Goal: Task Accomplishment & Management: Manage account settings

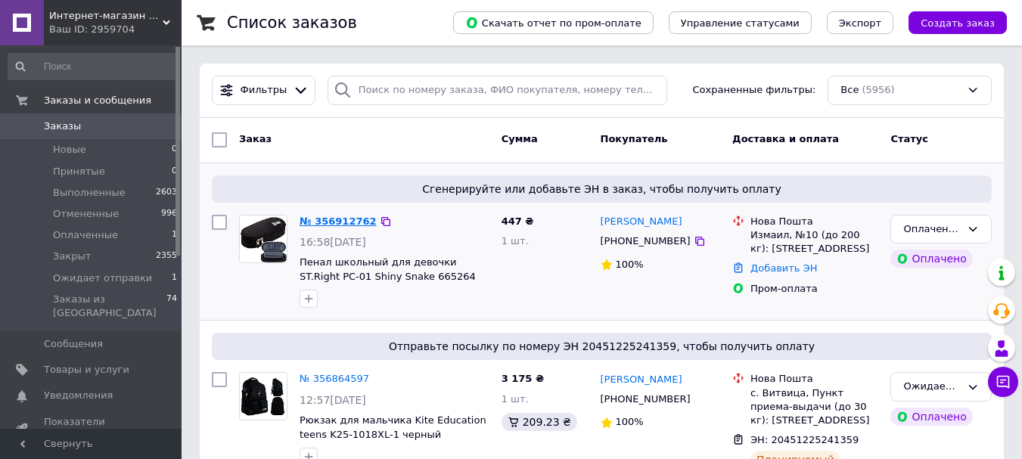
click at [325, 222] on link "№ 356912762" at bounding box center [338, 221] width 77 height 11
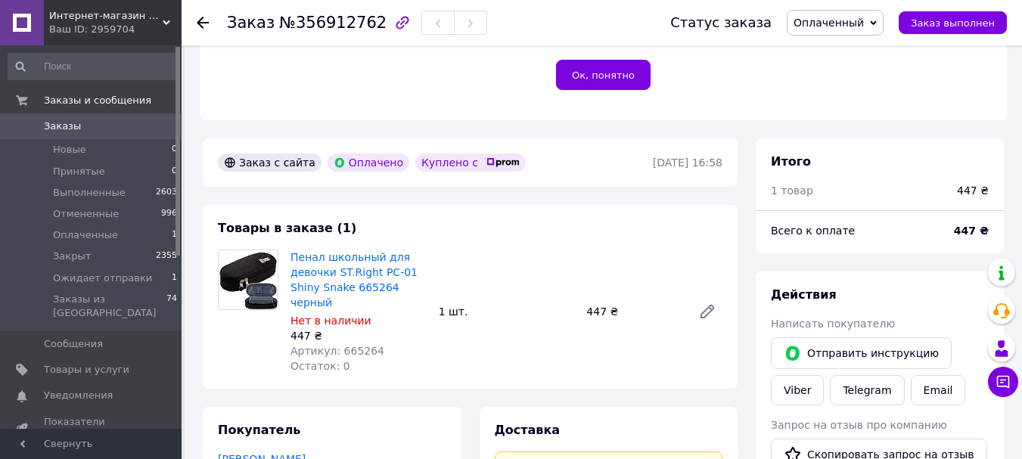
scroll to position [378, 0]
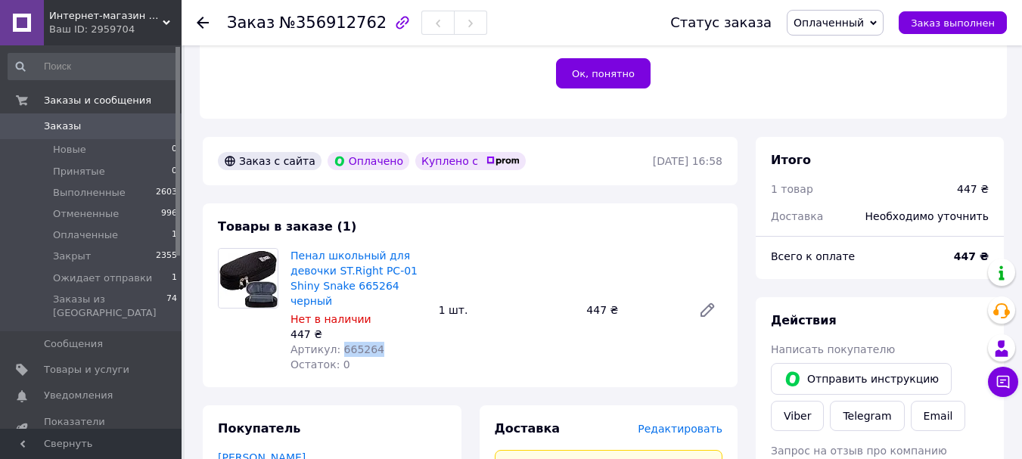
drag, startPoint x: 376, startPoint y: 303, endPoint x: 335, endPoint y: 307, distance: 41.0
click at [335, 342] on div "Артикул: 665264" at bounding box center [359, 349] width 136 height 15
copy span "665264"
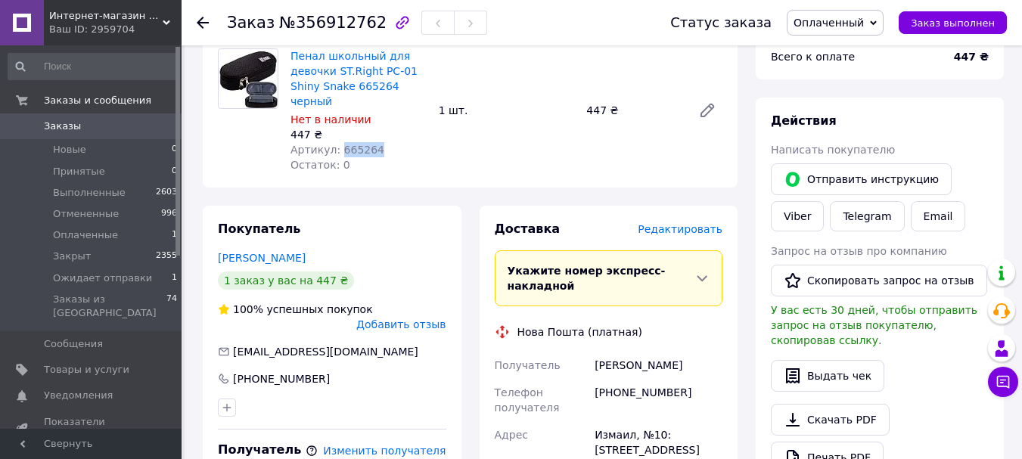
scroll to position [530, 0]
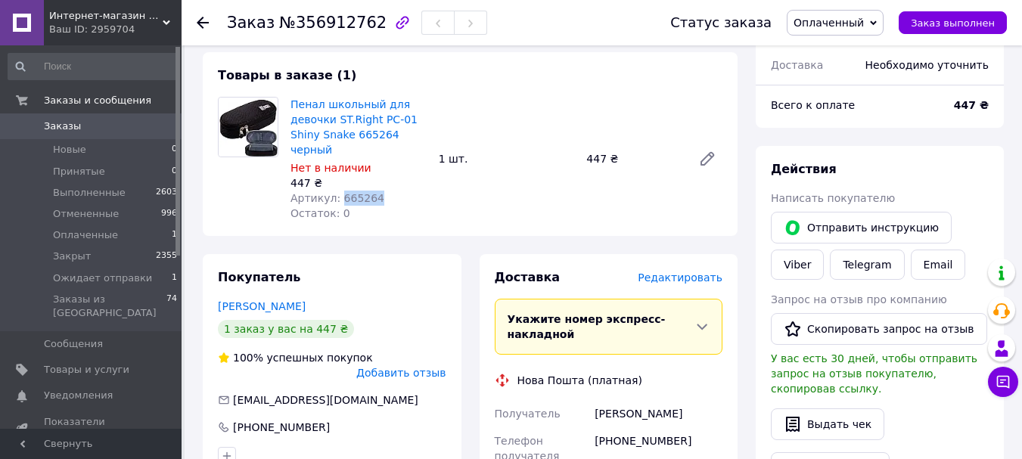
drag, startPoint x: 849, startPoint y: 24, endPoint x: 857, endPoint y: 44, distance: 21.4
click at [849, 25] on span "Оплаченный" at bounding box center [829, 23] width 70 height 12
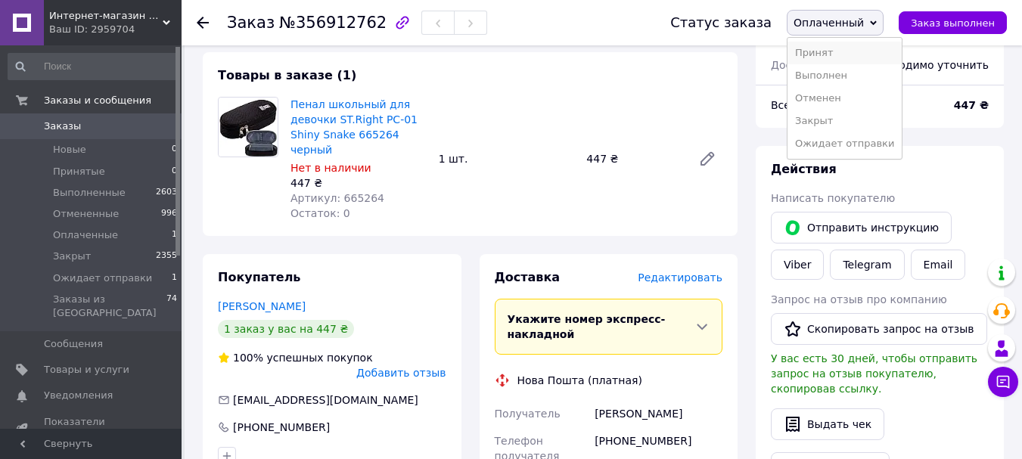
click at [851, 57] on li "Принят" at bounding box center [845, 53] width 114 height 23
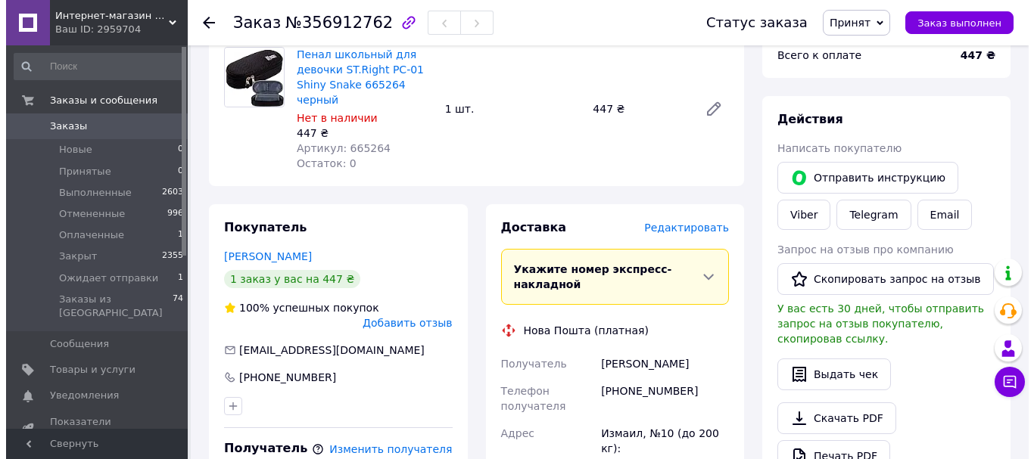
scroll to position [605, 0]
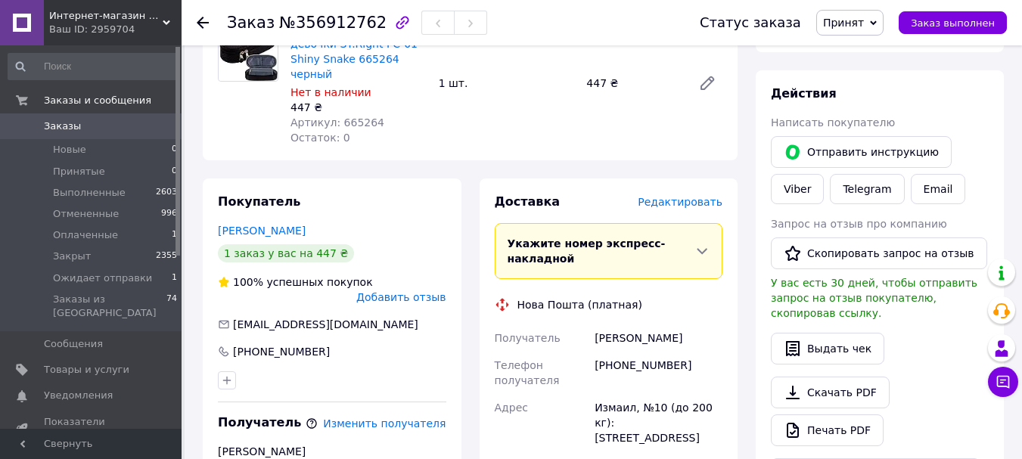
click at [708, 196] on span "Редактировать" at bounding box center [680, 202] width 85 height 12
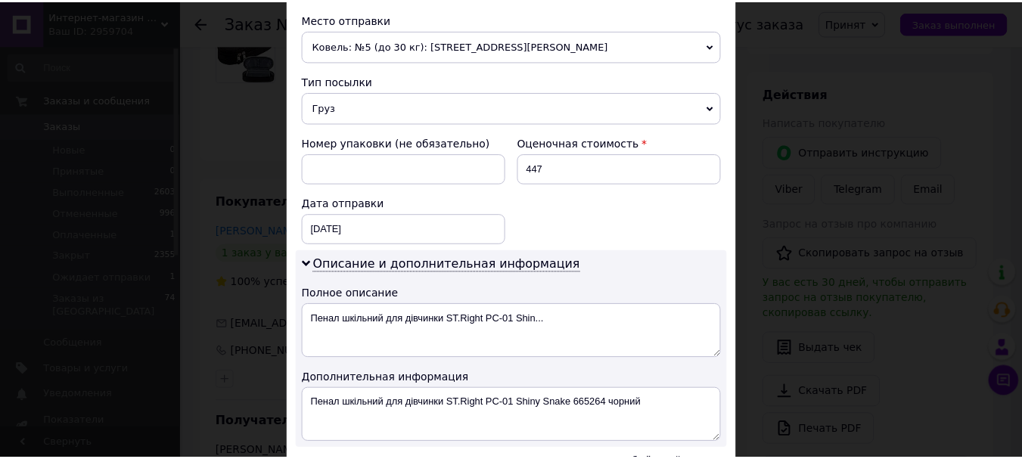
scroll to position [681, 0]
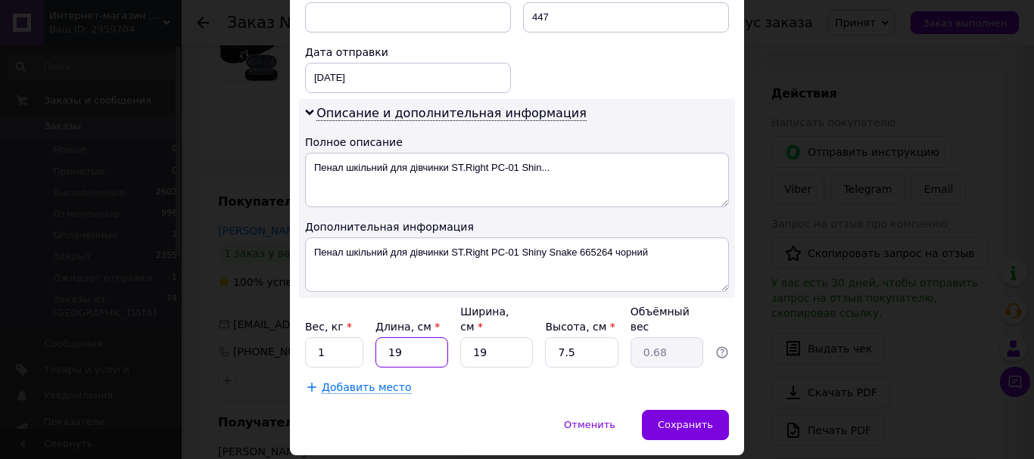
drag, startPoint x: 383, startPoint y: 342, endPoint x: 428, endPoint y: 338, distance: 45.6
click at [428, 338] on input "19" at bounding box center [411, 353] width 73 height 30
type input "2"
type input "0.1"
type input "24"
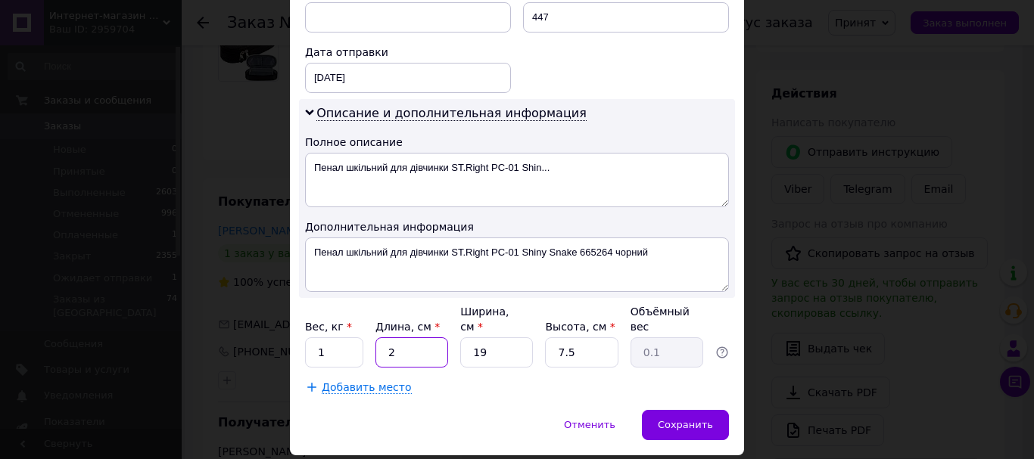
type input "0.86"
type input "24"
drag, startPoint x: 476, startPoint y: 335, endPoint x: 503, endPoint y: 341, distance: 27.8
click at [503, 341] on input "19" at bounding box center [496, 353] width 73 height 30
type input "17"
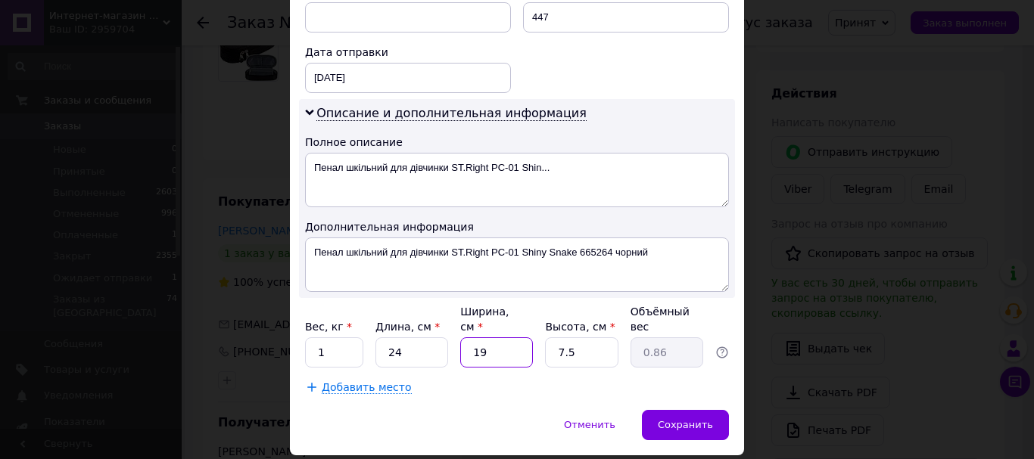
type input "0.77"
type input "17"
drag, startPoint x: 549, startPoint y: 334, endPoint x: 617, endPoint y: 325, distance: 68.6
click at [617, 325] on div "Вес, кг * 1 Длина, см * 24 Ширина, см * 17 Высота, см * 7.5 Объёмный вес 0.77" at bounding box center [517, 336] width 424 height 64
type input "9"
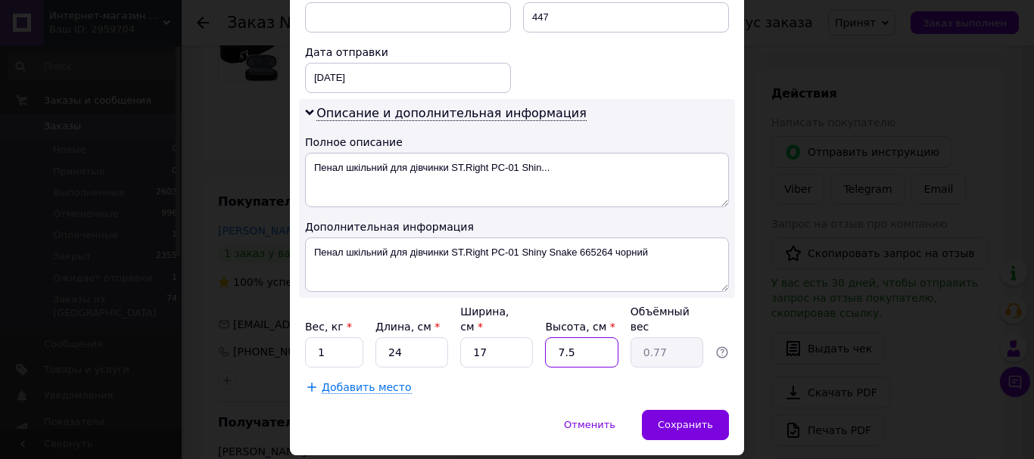
type input "0.92"
type input "9"
click at [667, 419] on span "Сохранить" at bounding box center [685, 424] width 55 height 11
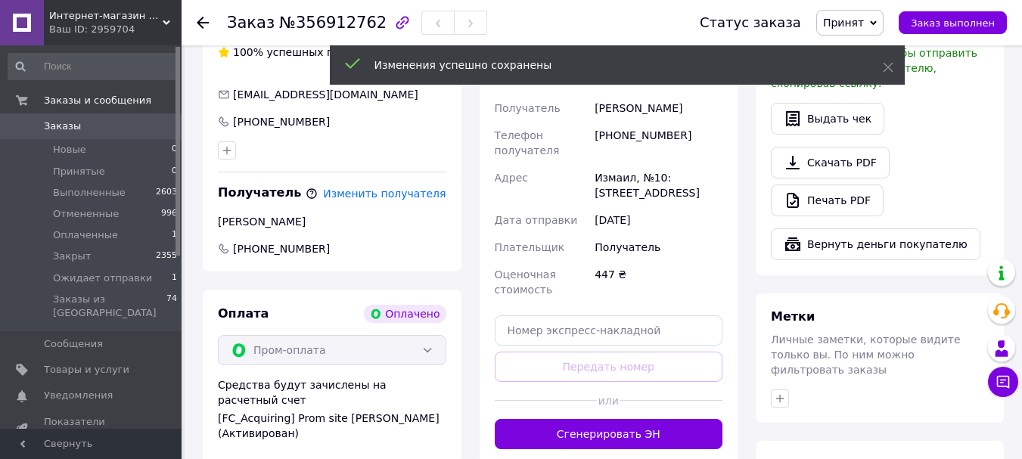
scroll to position [908, 0]
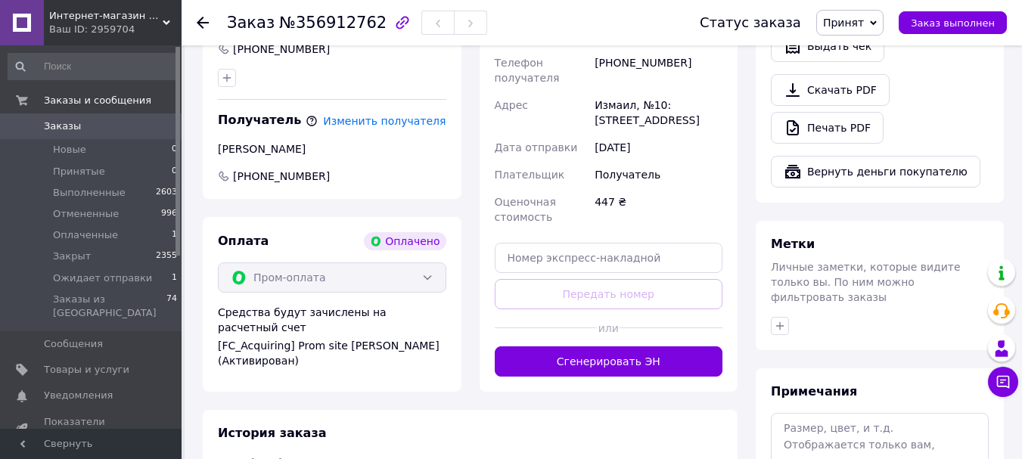
click at [605, 347] on button "Сгенерировать ЭН" at bounding box center [609, 362] width 229 height 30
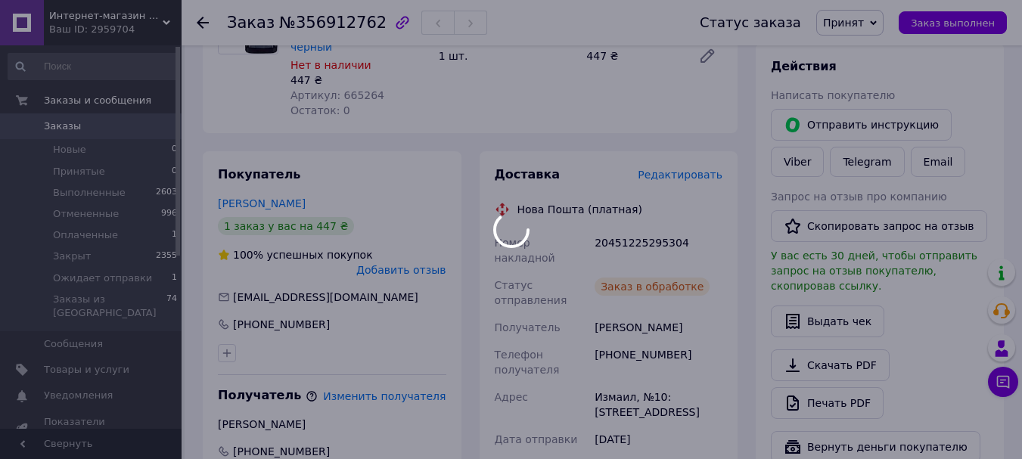
scroll to position [605, 0]
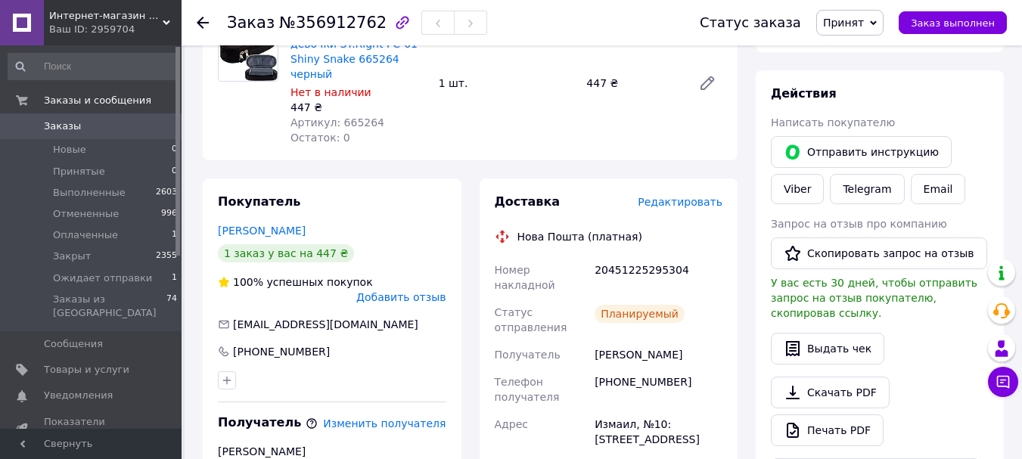
click at [884, 26] on span "Принят" at bounding box center [850, 23] width 67 height 26
click at [873, 140] on li "Ожидает отправки" at bounding box center [874, 143] width 114 height 23
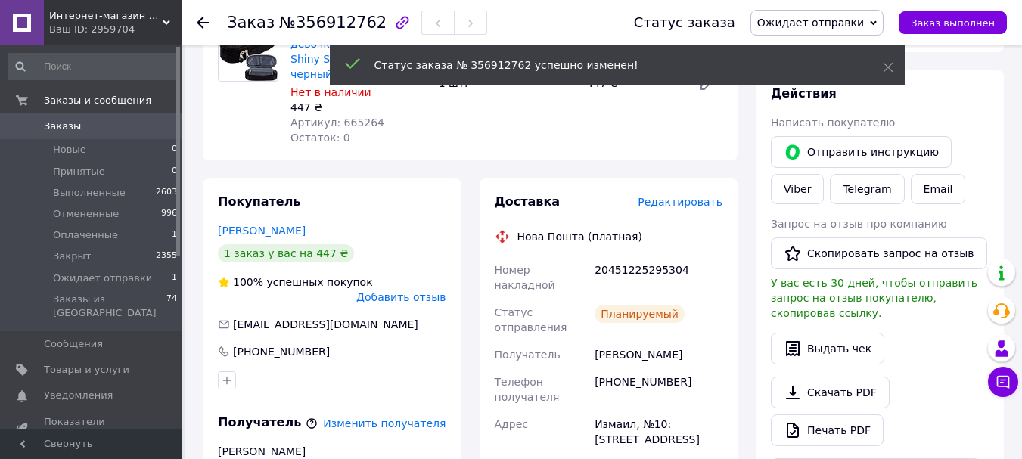
click at [56, 127] on span "Заказы" at bounding box center [62, 127] width 37 height 14
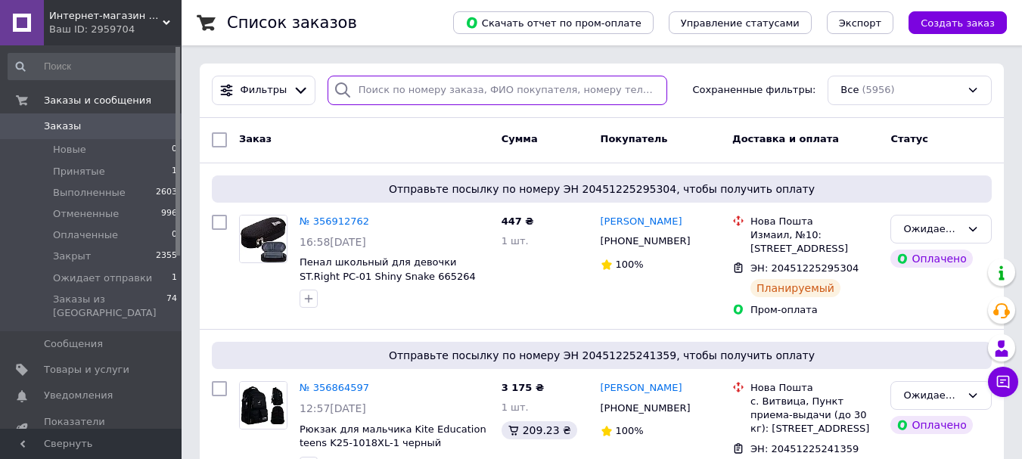
click at [389, 92] on input "search" at bounding box center [498, 91] width 340 height 30
paste input "356440296"
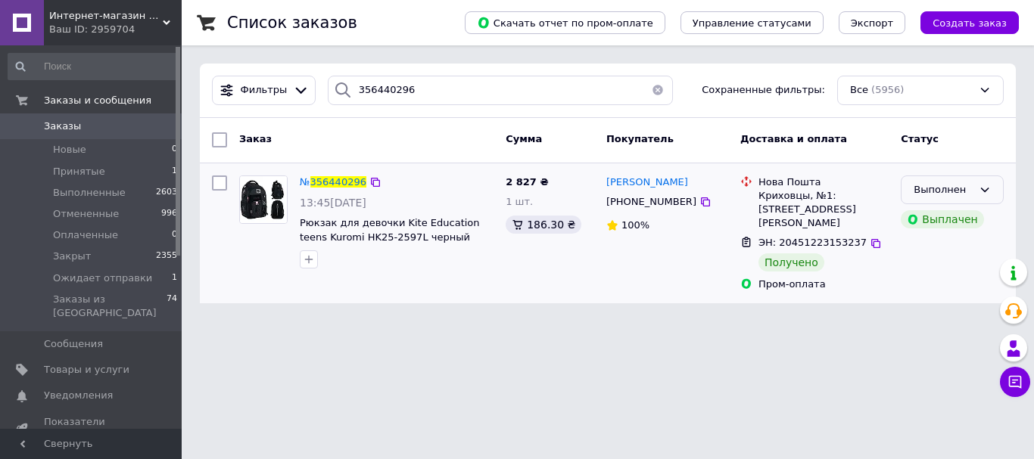
click at [982, 194] on icon at bounding box center [985, 190] width 12 height 12
click at [948, 307] on li "Закрыт" at bounding box center [951, 305] width 101 height 28
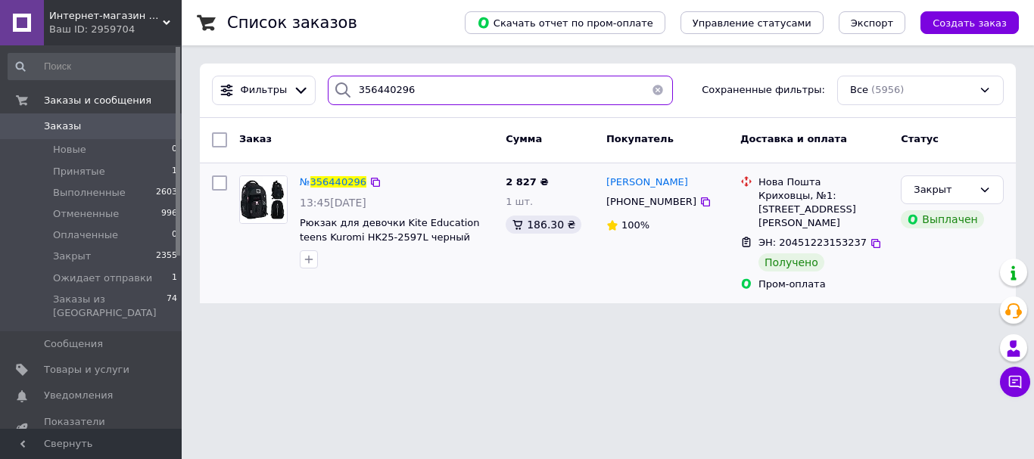
drag, startPoint x: 411, startPoint y: 91, endPoint x: 343, endPoint y: 74, distance: 70.1
click at [341, 74] on div "Фильтры 356440296 Сохраненные фильтры: Все (5956)" at bounding box center [608, 91] width 816 height 54
paste input "5762928"
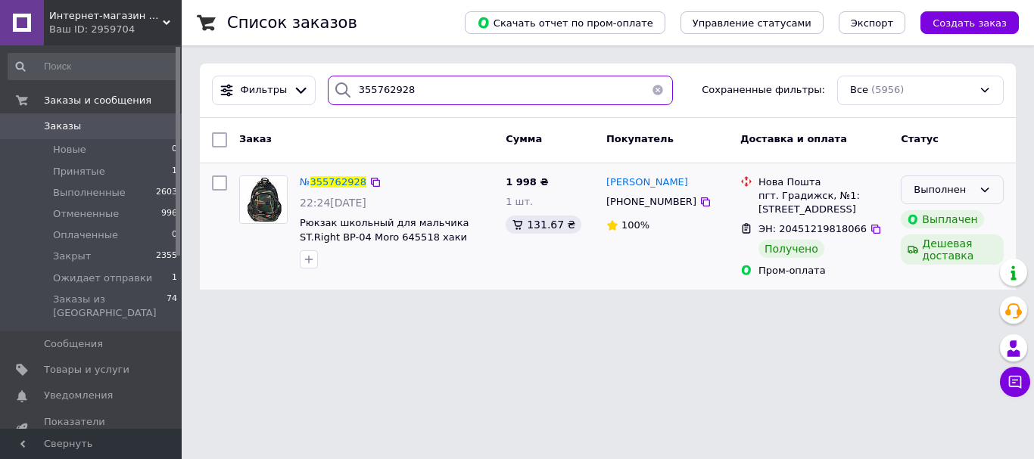
type input "355762928"
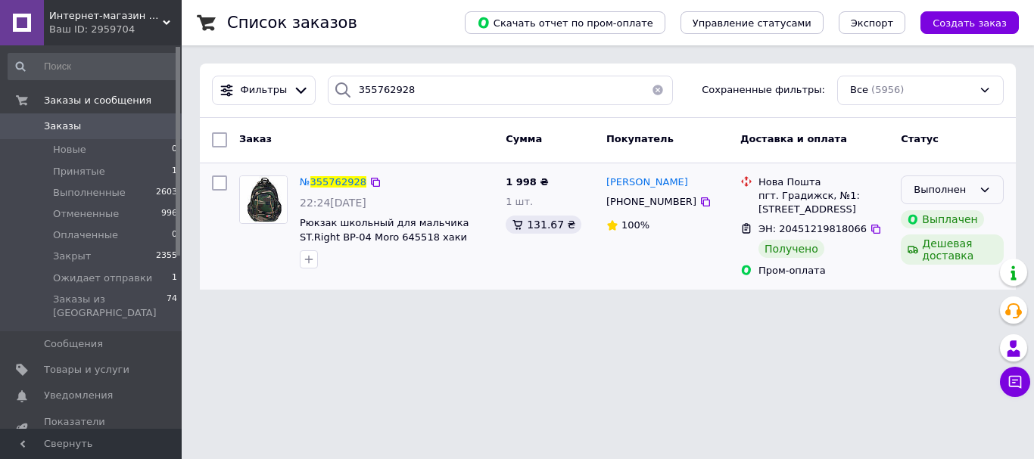
click at [937, 182] on div "Выполнен" at bounding box center [942, 190] width 59 height 16
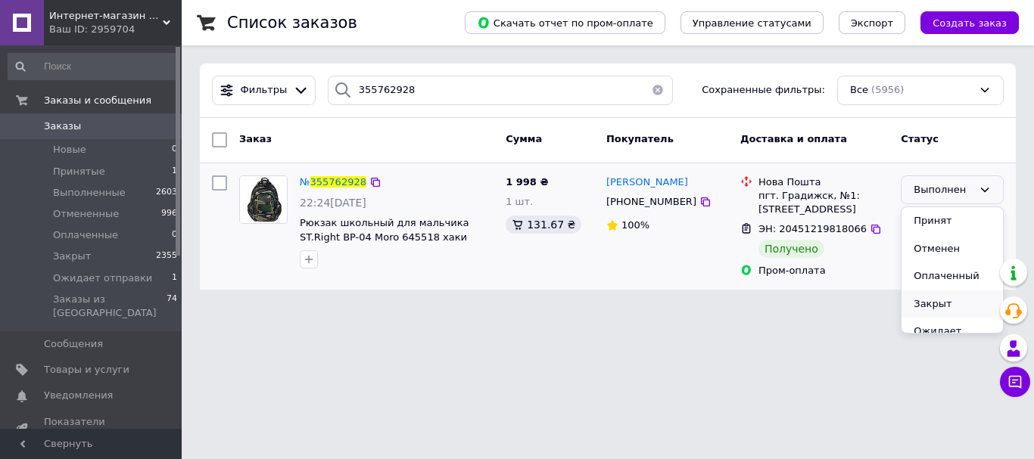
click at [923, 307] on li "Закрыт" at bounding box center [951, 305] width 101 height 28
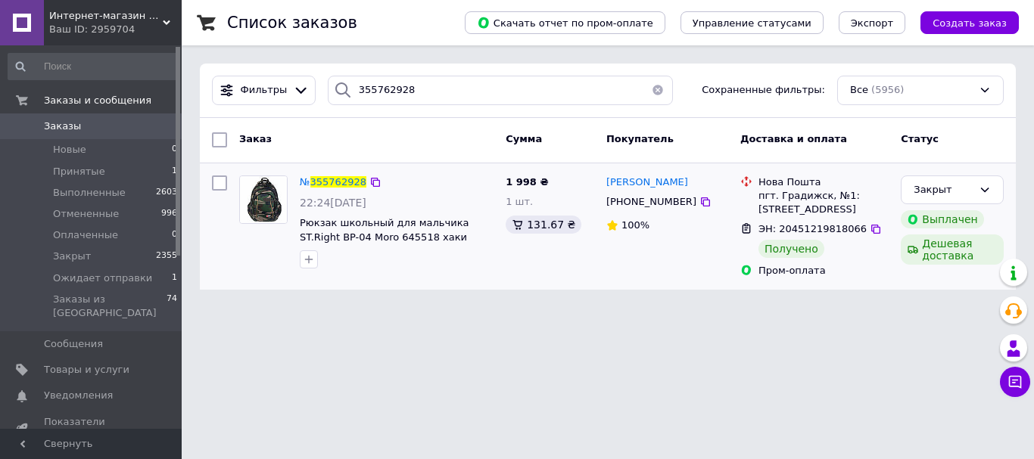
click at [649, 90] on button "button" at bounding box center [658, 91] width 30 height 30
